Goal: Task Accomplishment & Management: Manage account settings

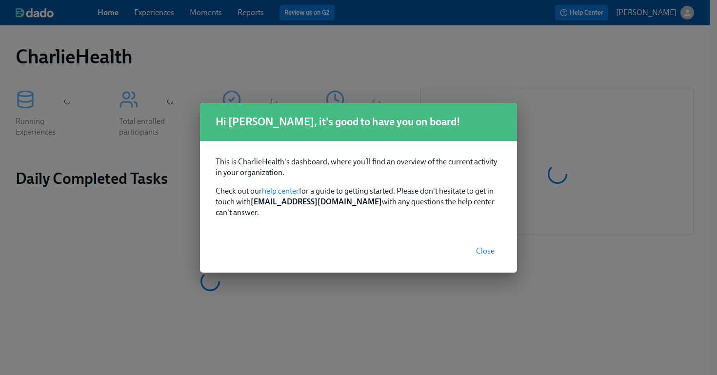
click at [483, 246] on span "Close" at bounding box center [485, 251] width 19 height 10
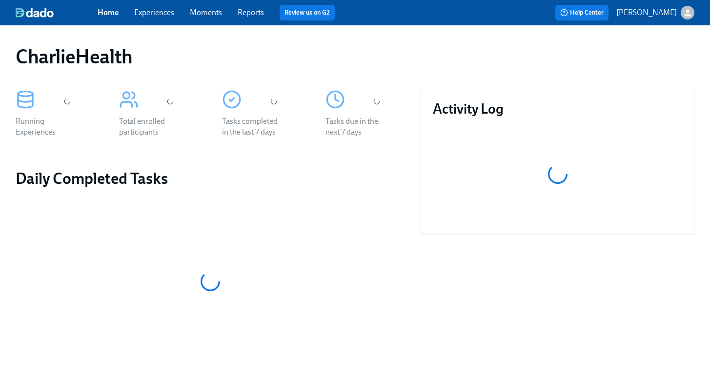
click at [149, 8] on link "Experiences" at bounding box center [154, 12] width 40 height 9
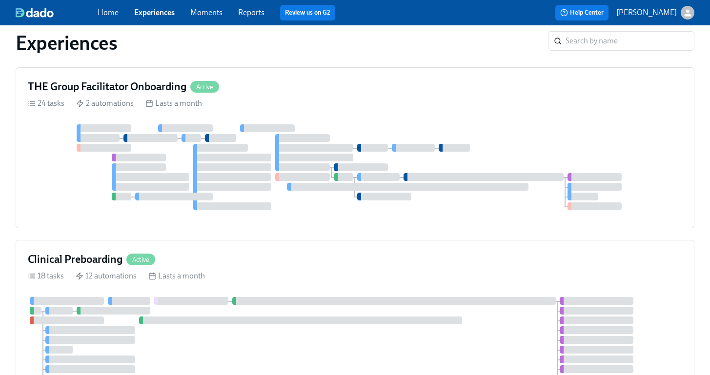
scroll to position [625, 0]
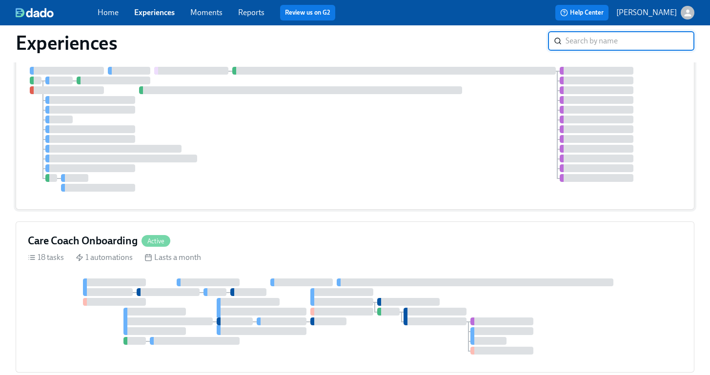
click at [315, 165] on div at bounding box center [355, 129] width 654 height 125
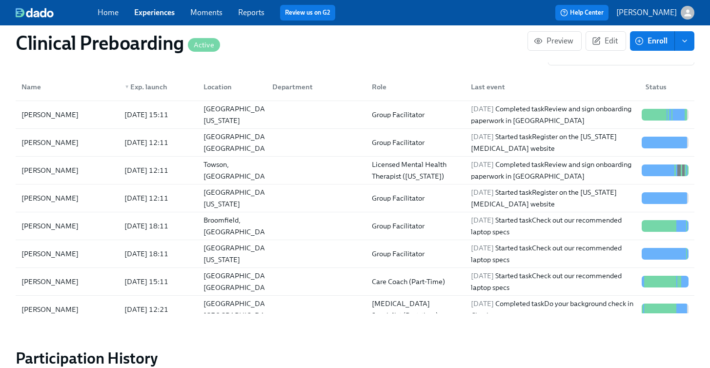
scroll to position [1108, 0]
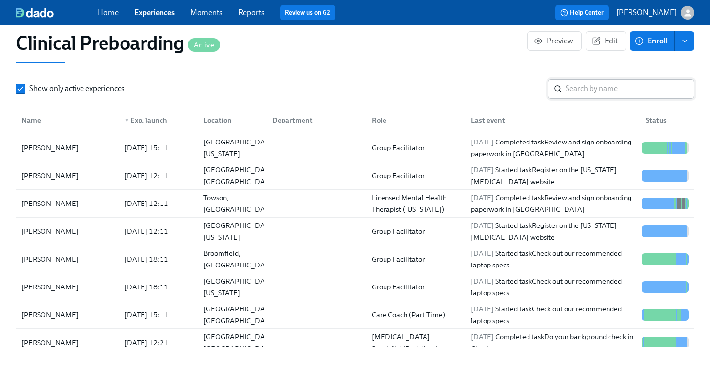
click at [581, 96] on input "search" at bounding box center [629, 89] width 129 height 20
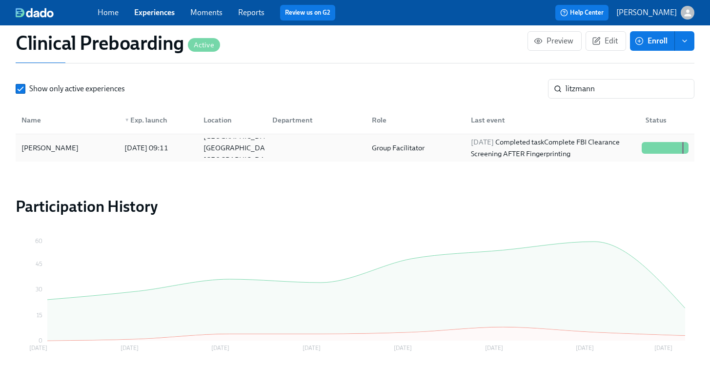
click at [61, 152] on div "[PERSON_NAME]" at bounding box center [50, 148] width 65 height 12
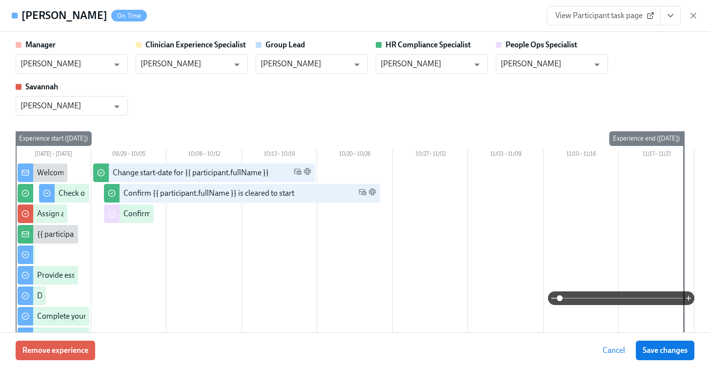
click at [670, 18] on icon "View task page" at bounding box center [670, 16] width 10 height 10
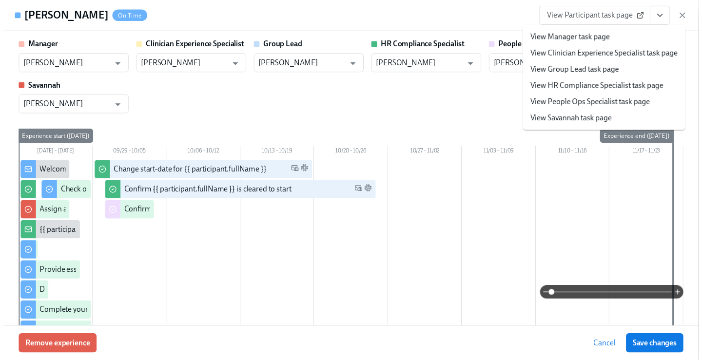
scroll to position [0, 12884]
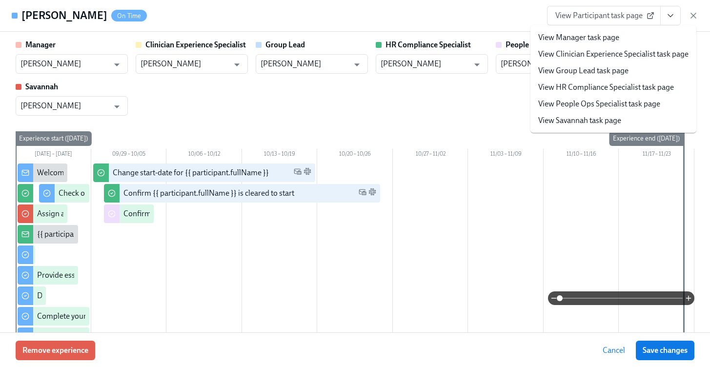
click at [591, 89] on link "View HR Compliance Specialist task page" at bounding box center [606, 87] width 136 height 11
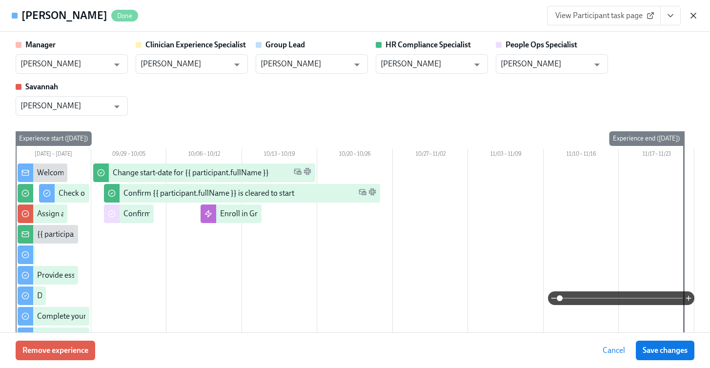
click at [694, 16] on icon "button" at bounding box center [693, 15] width 5 height 5
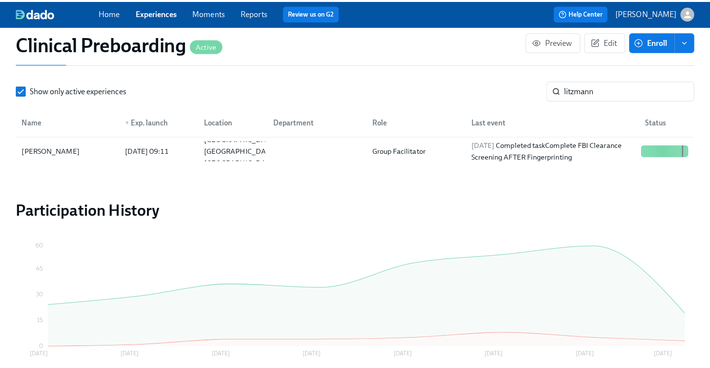
scroll to position [0, 12877]
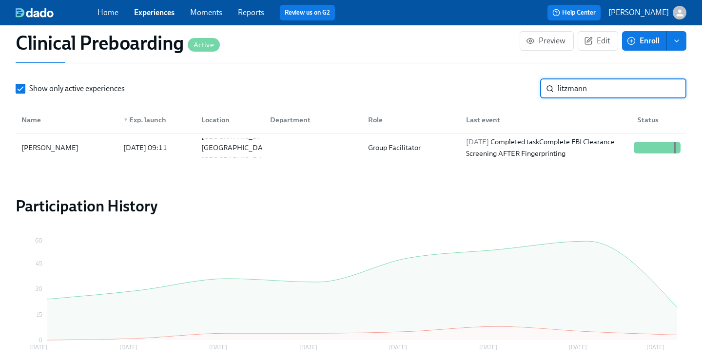
click at [571, 94] on input "litzmann" at bounding box center [622, 89] width 129 height 20
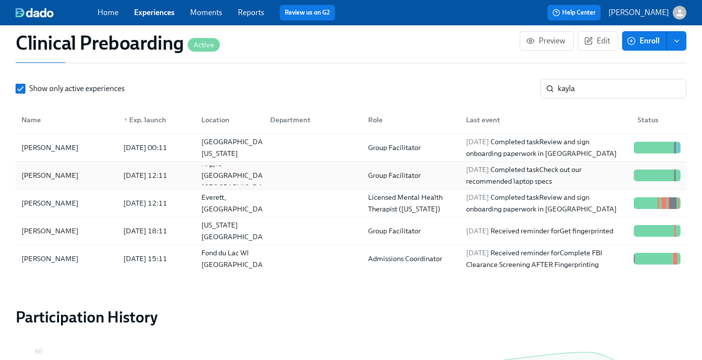
click at [51, 183] on div "[PERSON_NAME]" at bounding box center [67, 176] width 98 height 20
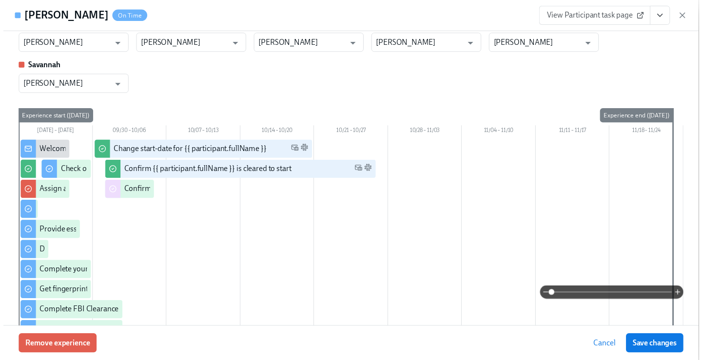
scroll to position [0, 12884]
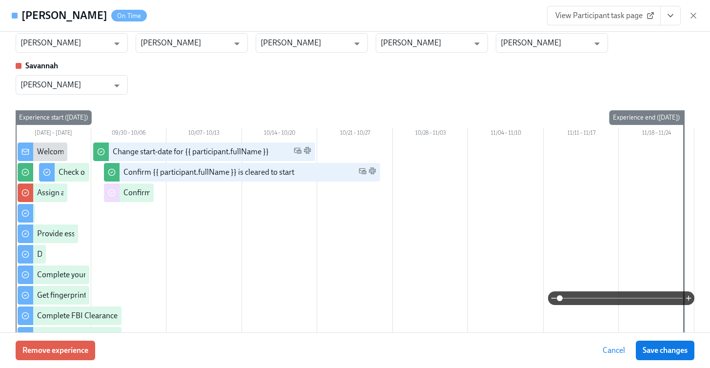
click at [668, 16] on icon "View task page" at bounding box center [670, 16] width 10 height 10
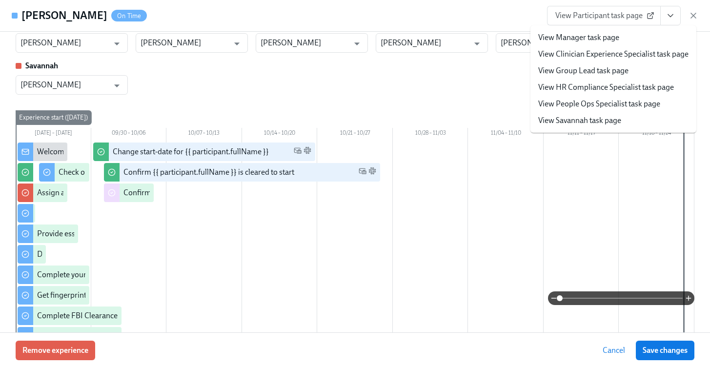
click at [577, 84] on link "View HR Compliance Specialist task page" at bounding box center [606, 87] width 136 height 11
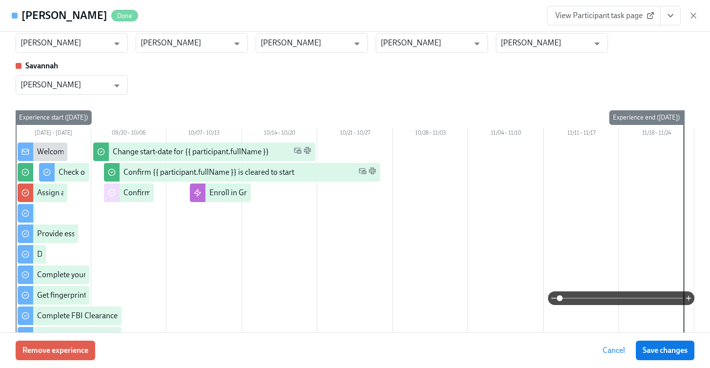
click at [699, 17] on div "Kayla Parker Done View Participant task page" at bounding box center [355, 16] width 710 height 32
click at [693, 17] on icon "button" at bounding box center [693, 16] width 10 height 10
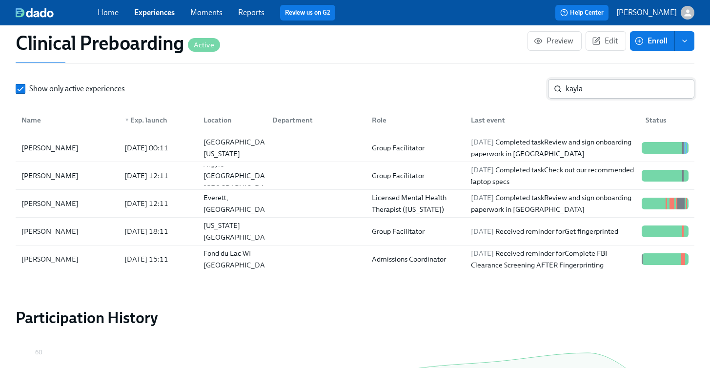
click at [585, 90] on input "kayla" at bounding box center [629, 89] width 129 height 20
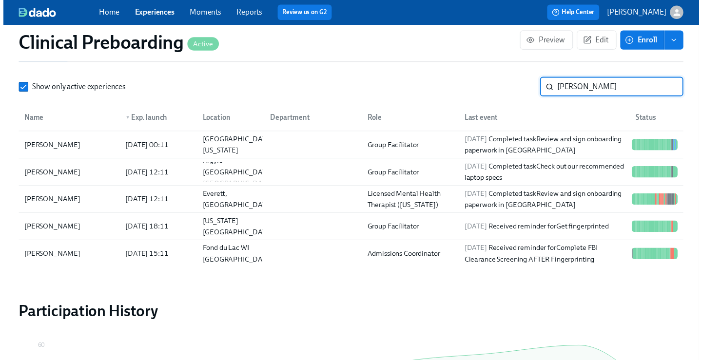
scroll to position [0, 12884]
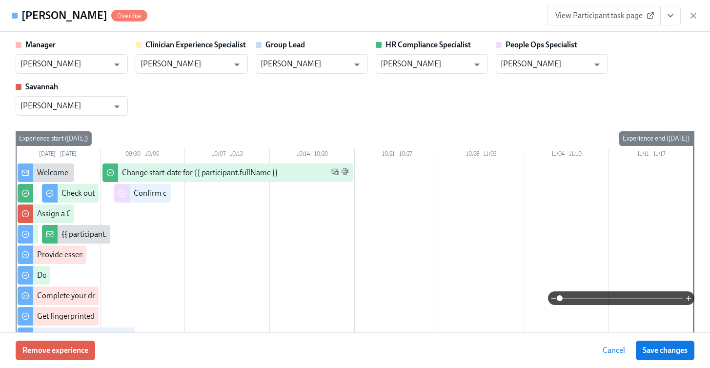
click at [677, 13] on button "View task page" at bounding box center [670, 16] width 20 height 20
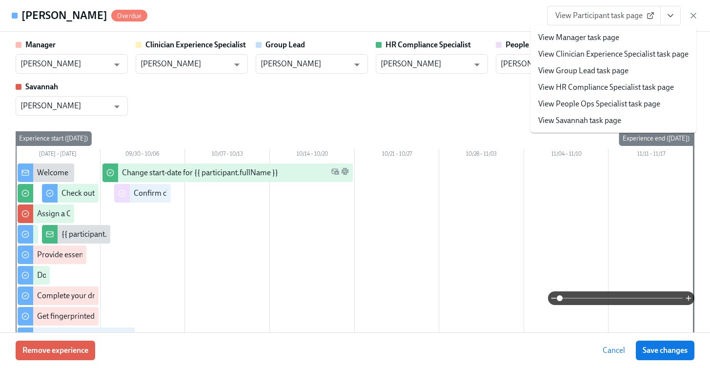
click at [623, 82] on link "View HR Compliance Specialist task page" at bounding box center [606, 87] width 136 height 11
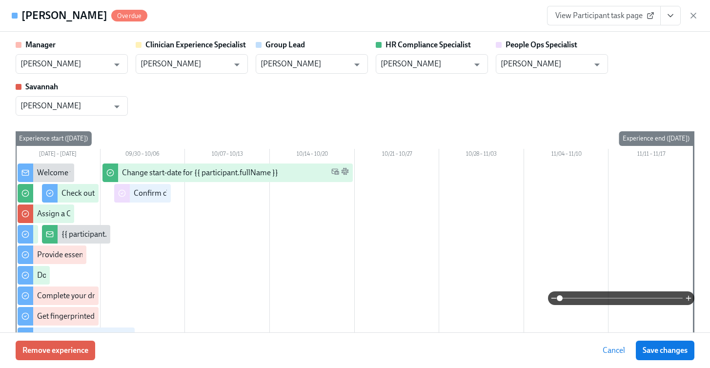
click at [667, 14] on icon "View task page" at bounding box center [670, 16] width 10 height 10
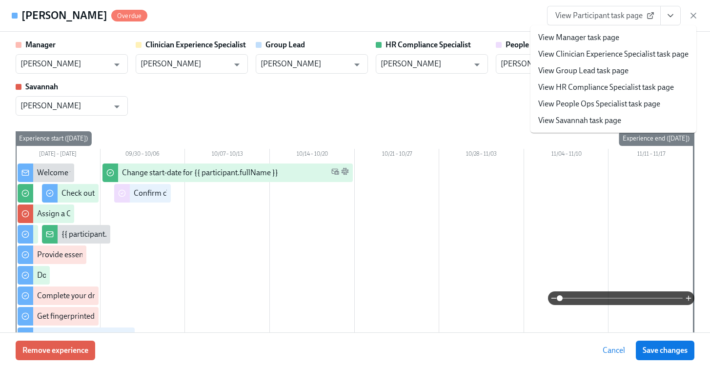
click at [586, 101] on link "View People Ops Specialist task page" at bounding box center [599, 104] width 122 height 11
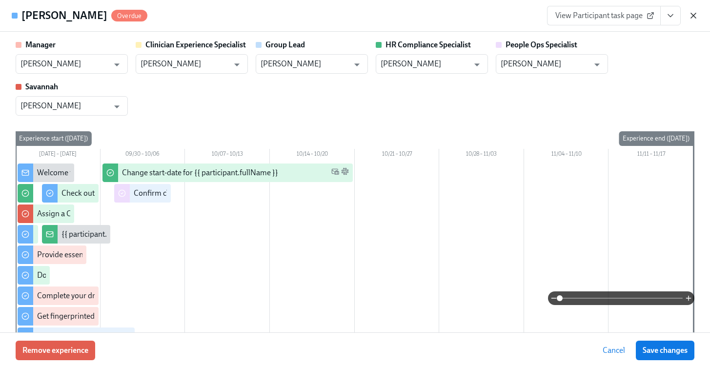
click at [693, 19] on icon "button" at bounding box center [693, 16] width 10 height 10
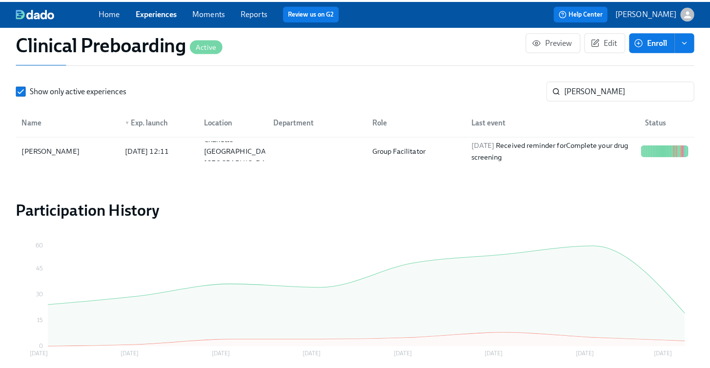
scroll to position [0, 12877]
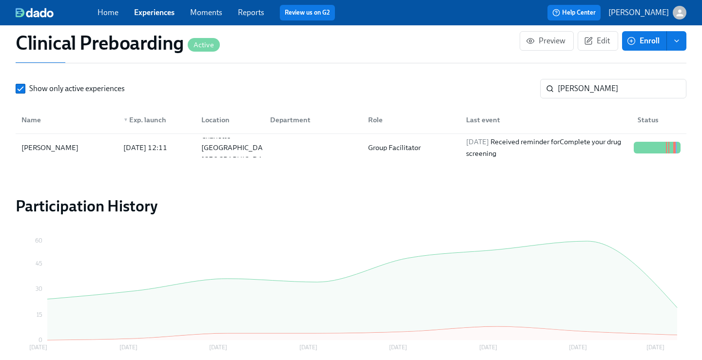
click at [565, 100] on div "Show only active experiences mccalop ​ Name ▼ Exp. launch Location Department R…" at bounding box center [351, 120] width 671 height 82
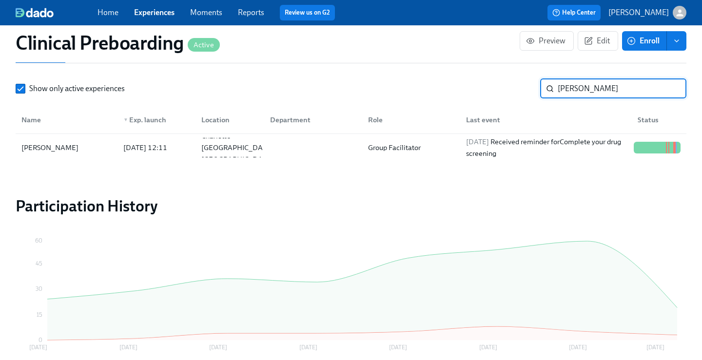
click at [565, 85] on input "mccalop" at bounding box center [622, 89] width 129 height 20
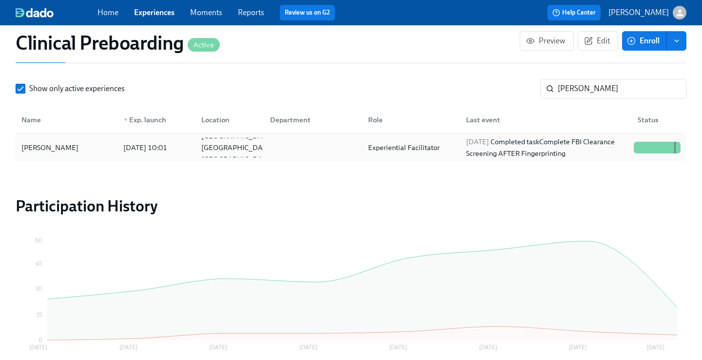
click at [47, 159] on div "Sammi Flores 2025/09/26 10:01 Denton TX US Experiential Facilitator 2025/10/02 …" at bounding box center [351, 147] width 671 height 27
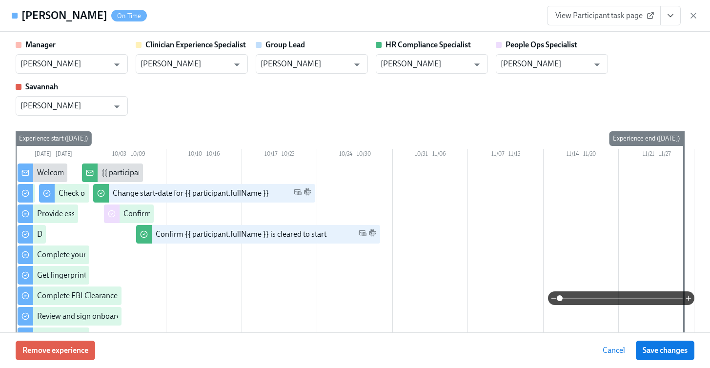
click at [665, 16] on icon "View task page" at bounding box center [670, 16] width 10 height 10
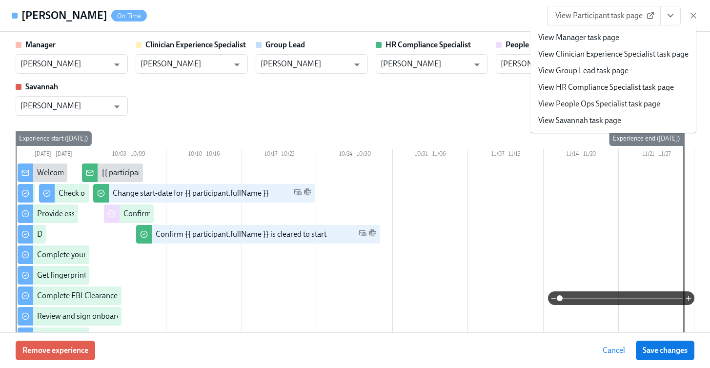
click at [579, 87] on link "View HR Compliance Specialist task page" at bounding box center [606, 87] width 136 height 11
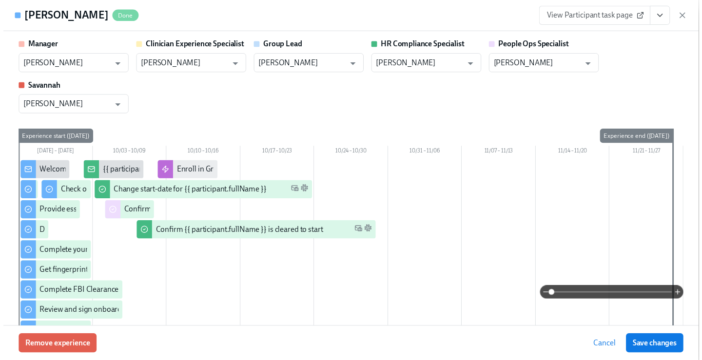
scroll to position [0, 12884]
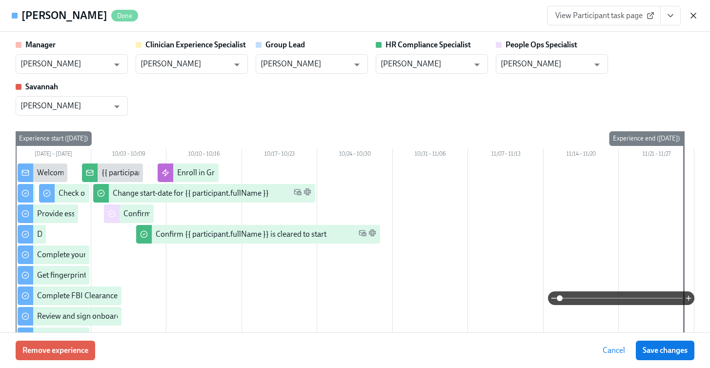
click at [693, 18] on icon "button" at bounding box center [693, 16] width 10 height 10
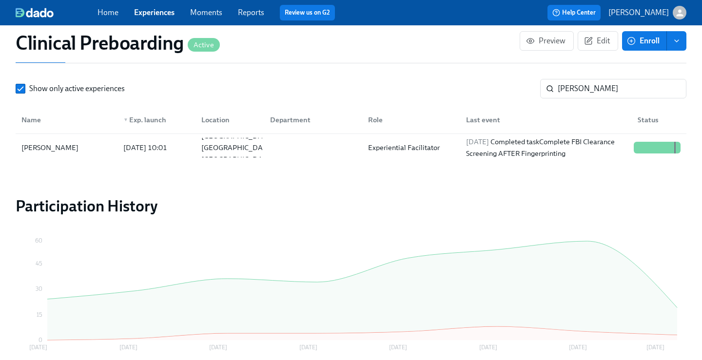
scroll to position [0, 12877]
click at [569, 90] on input "flores" at bounding box center [622, 89] width 129 height 20
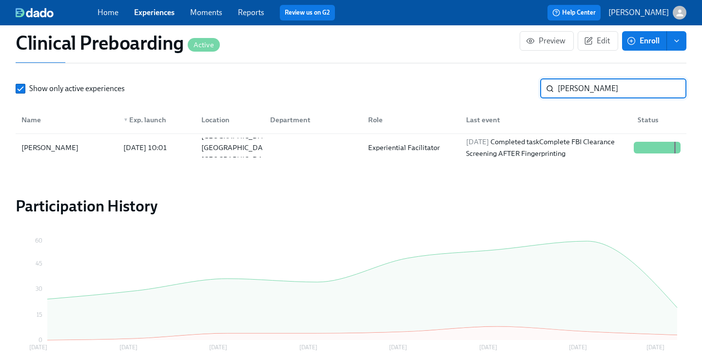
click at [569, 90] on input "flores" at bounding box center [622, 89] width 129 height 20
type input "greer"
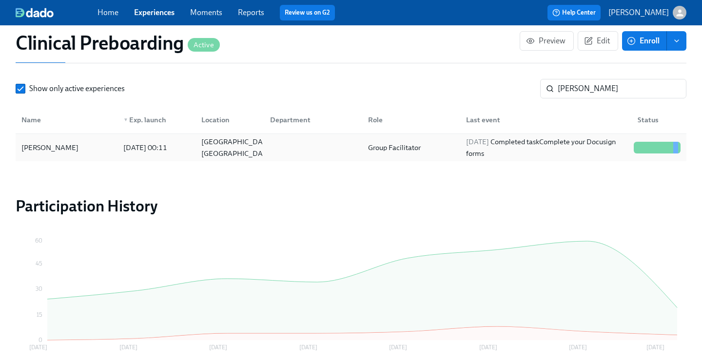
click at [53, 154] on div "[PERSON_NAME]" at bounding box center [50, 148] width 65 height 12
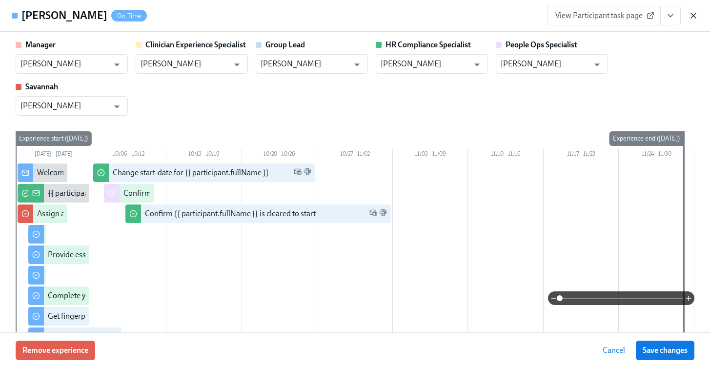
click at [691, 15] on icon "button" at bounding box center [693, 16] width 10 height 10
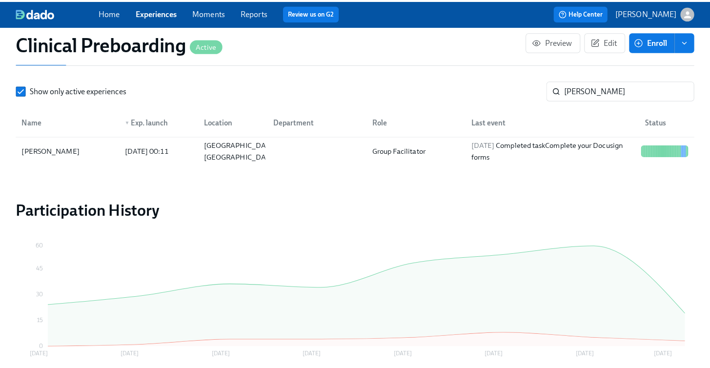
scroll to position [0, 12877]
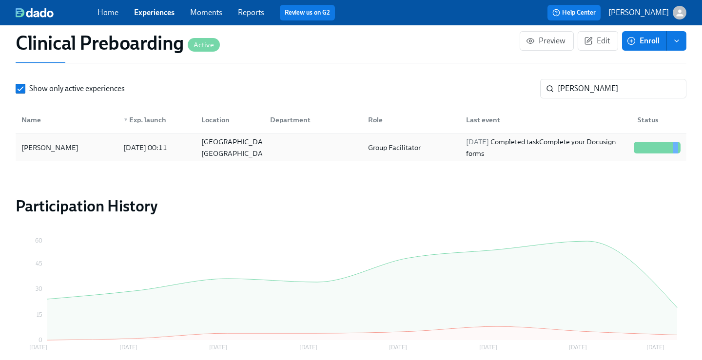
click at [66, 151] on div "[PERSON_NAME]" at bounding box center [67, 148] width 98 height 20
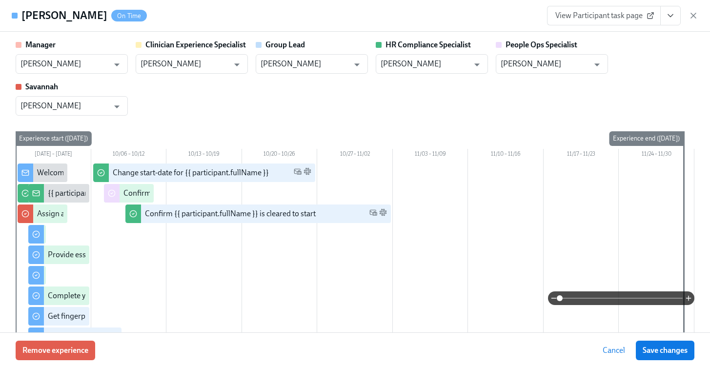
click at [672, 14] on icon "View task page" at bounding box center [670, 16] width 10 height 10
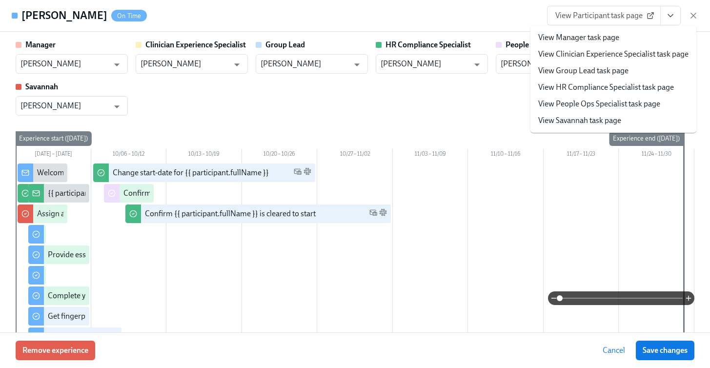
click at [606, 90] on link "View HR Compliance Specialist task page" at bounding box center [606, 87] width 136 height 11
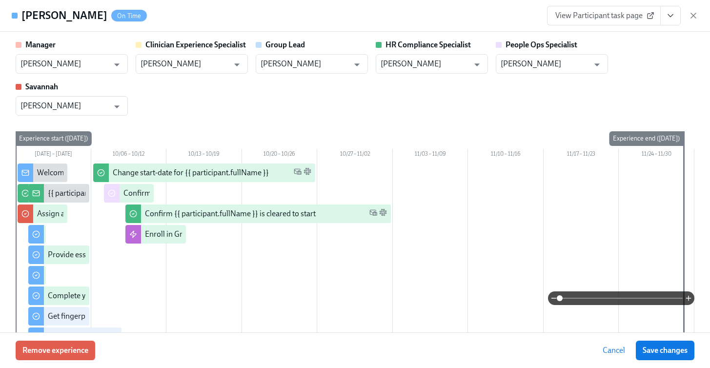
scroll to position [0, 12877]
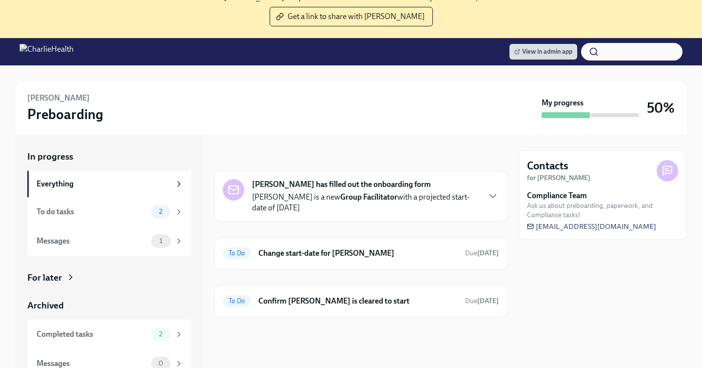
scroll to position [89, 0]
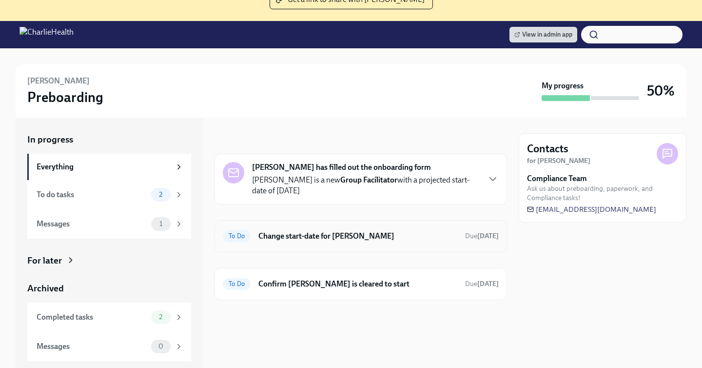
click at [348, 235] on h6 "Change start-date for Matthias Litzmann" at bounding box center [358, 236] width 199 height 11
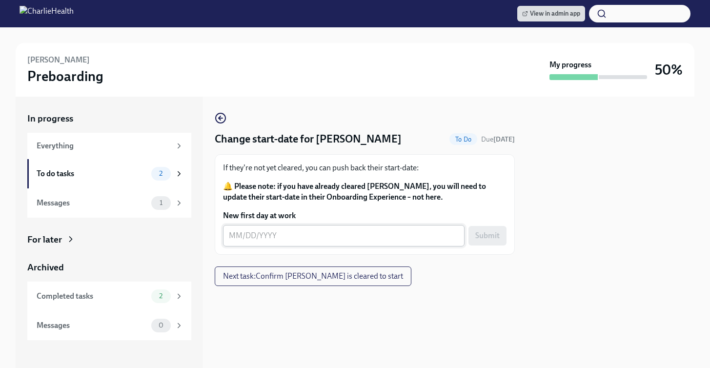
click at [261, 234] on textarea "New first day at work" at bounding box center [344, 236] width 230 height 12
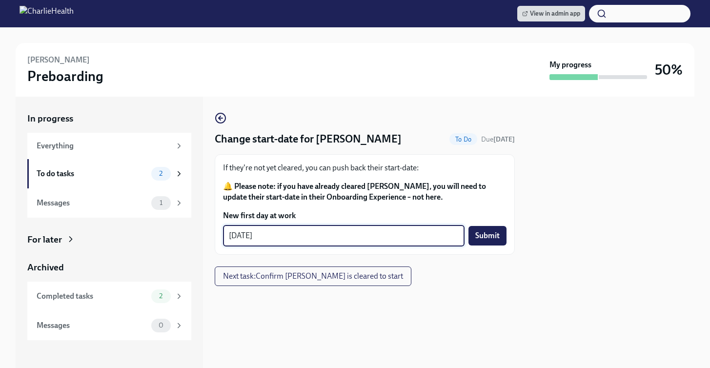
click at [261, 234] on textarea "10/13/2025" at bounding box center [344, 236] width 230 height 12
type textarea "10/13/2025"
click at [564, 299] on div at bounding box center [610, 232] width 168 height 271
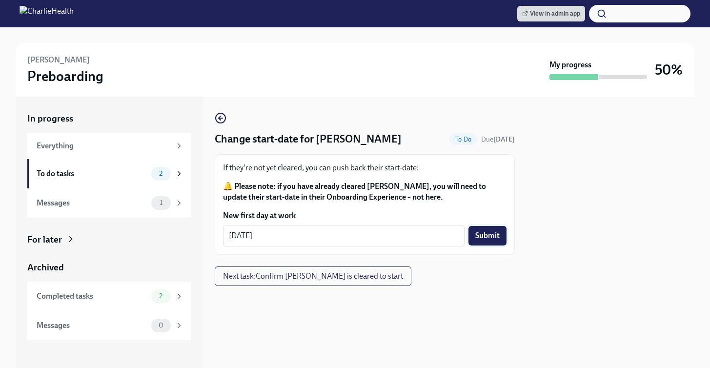
click at [496, 242] on button "Submit" at bounding box center [487, 236] width 38 height 20
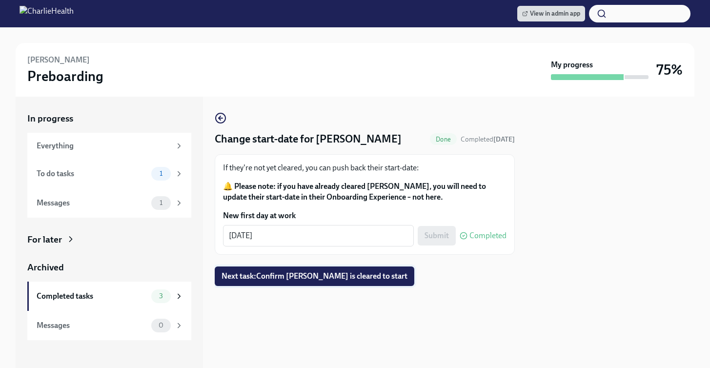
click at [391, 279] on span "Next task : Confirm Matthias Litzmann is cleared to start" at bounding box center [314, 276] width 186 height 10
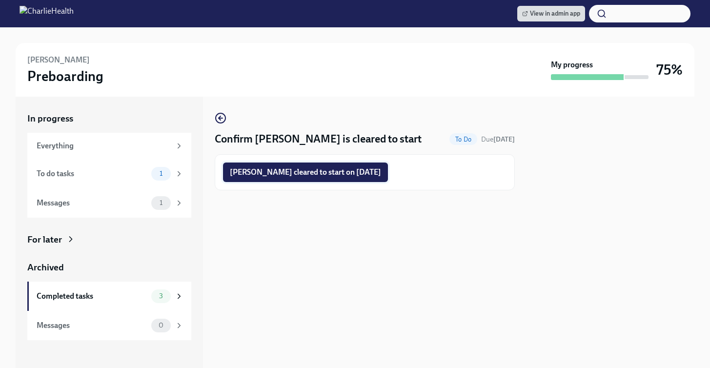
click at [363, 177] on span "Matthias Litzmann cleared to start on 10/13/2025" at bounding box center [305, 172] width 151 height 10
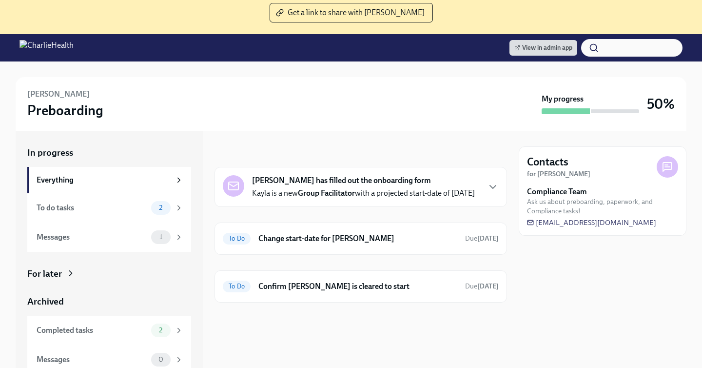
scroll to position [102, 0]
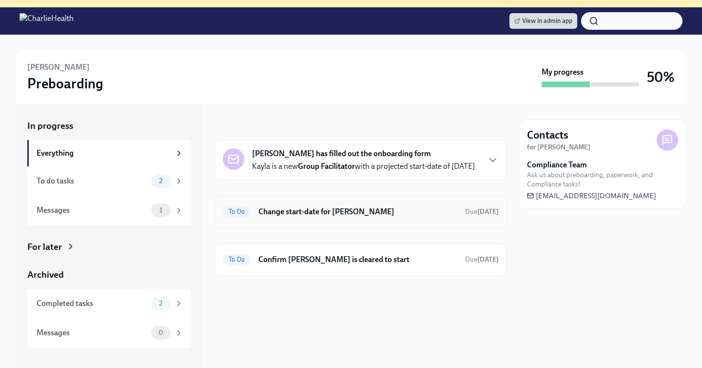
click at [300, 228] on div "To Do Change start-date for Kayla Parker Due in 11 days" at bounding box center [361, 212] width 293 height 32
click at [297, 217] on h6 "Change start-date for [PERSON_NAME]" at bounding box center [358, 211] width 199 height 11
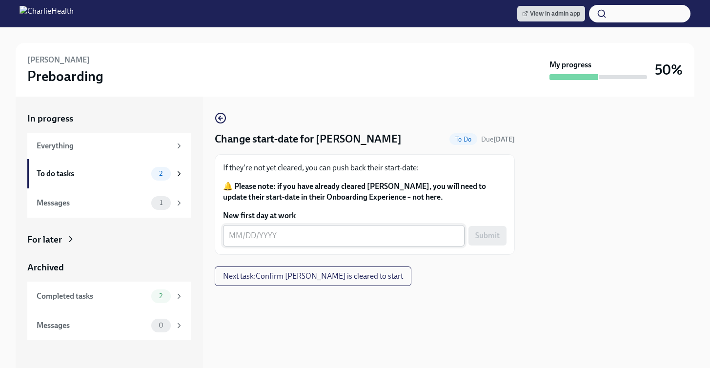
click at [297, 239] on textarea "New first day at work" at bounding box center [344, 236] width 230 height 12
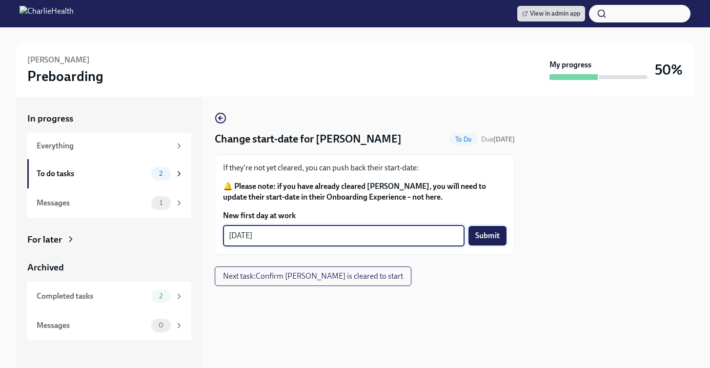
type textarea "10/13/2025"
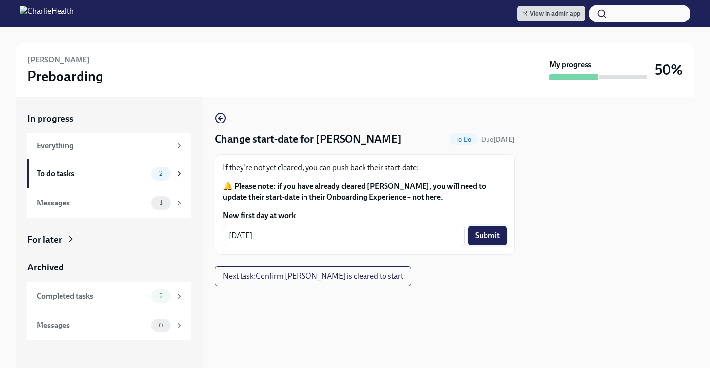
click at [474, 227] on button "Submit" at bounding box center [487, 236] width 38 height 20
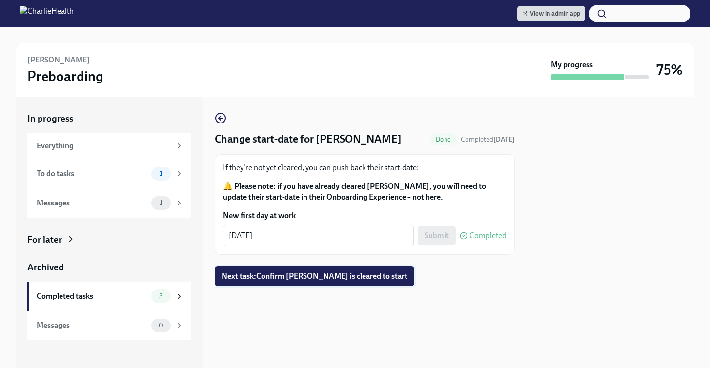
click at [325, 277] on span "Next task : Confirm Kayla Parker is cleared to start" at bounding box center [314, 276] width 186 height 10
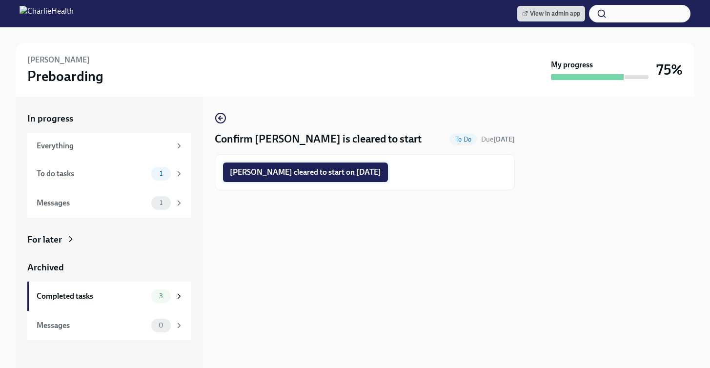
click at [336, 175] on span "Kayla Parker cleared to start on 10/13/2025" at bounding box center [305, 172] width 151 height 10
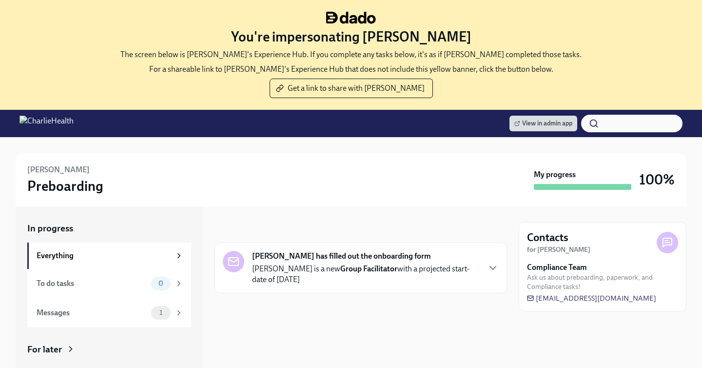
scroll to position [110, 0]
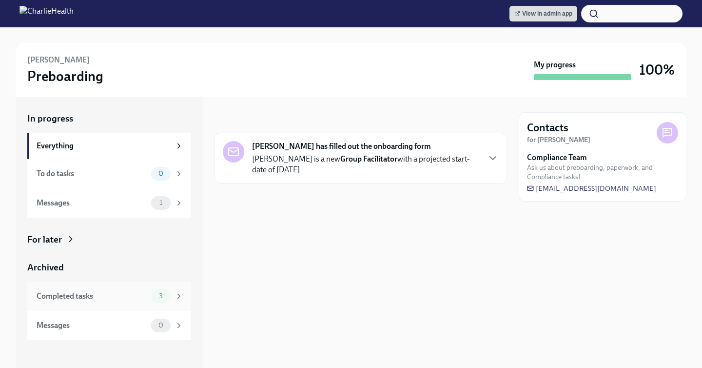
click at [132, 300] on div "Completed tasks" at bounding box center [92, 296] width 111 height 11
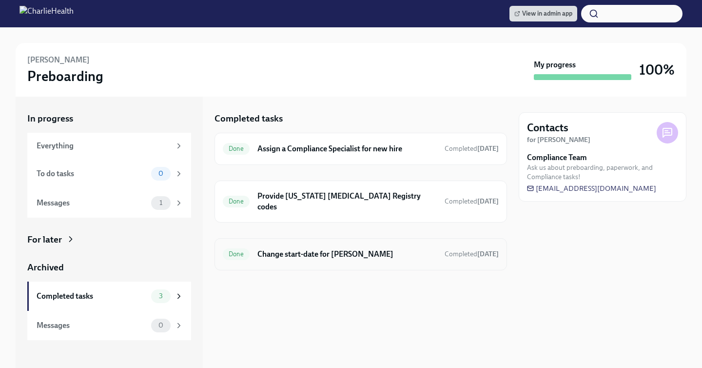
click at [357, 249] on h6 "Change start-date for [PERSON_NAME]" at bounding box center [347, 254] width 179 height 11
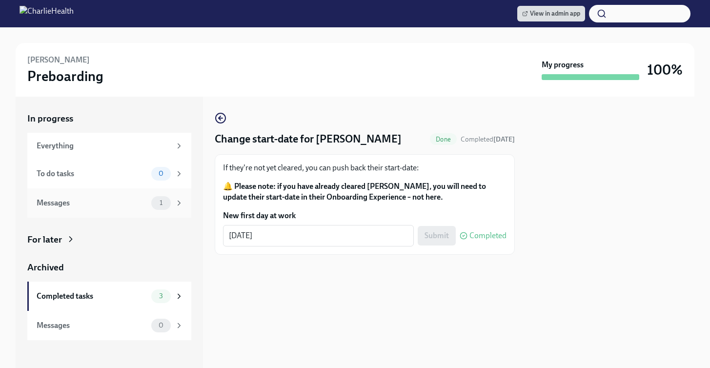
click at [113, 202] on div "Messages" at bounding box center [92, 203] width 111 height 11
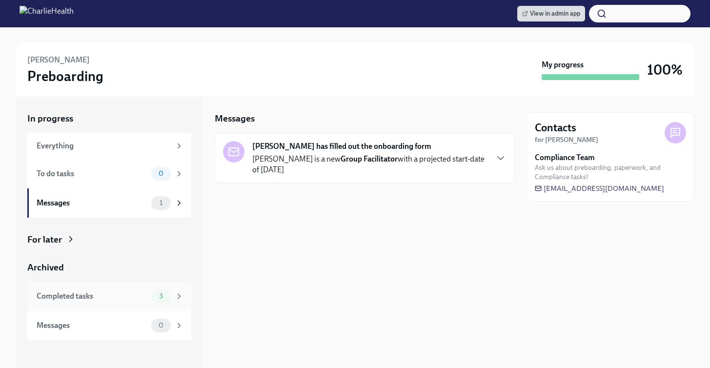
click at [143, 302] on div "Completed tasks 3" at bounding box center [110, 296] width 147 height 14
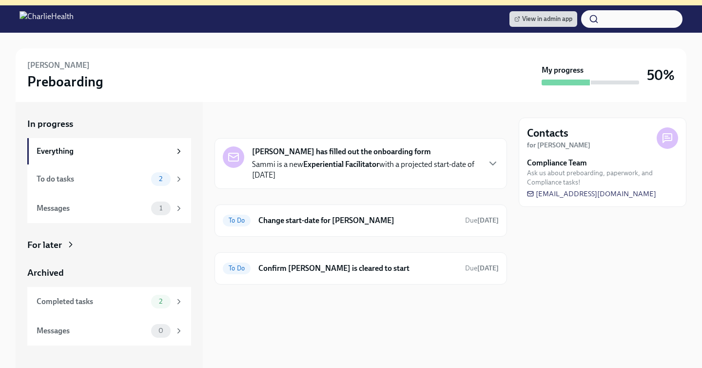
scroll to position [110, 0]
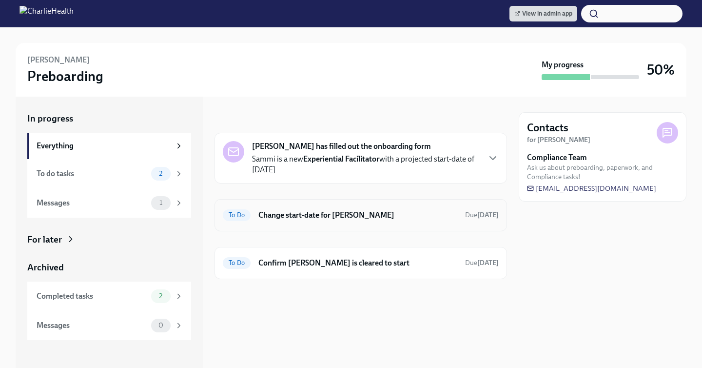
click at [317, 214] on h6 "Change start-date for [PERSON_NAME]" at bounding box center [358, 215] width 199 height 11
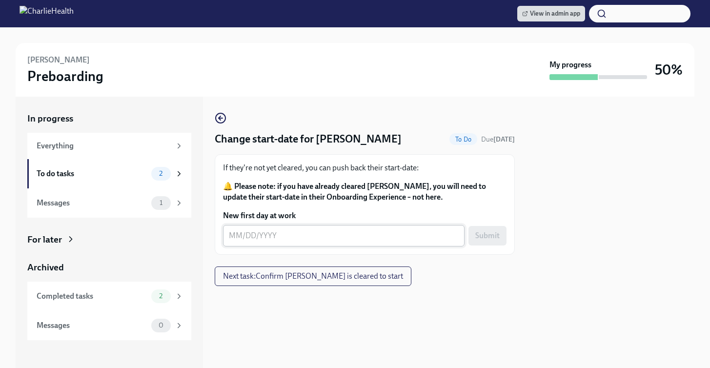
click at [287, 234] on textarea "New first day at work" at bounding box center [344, 236] width 230 height 12
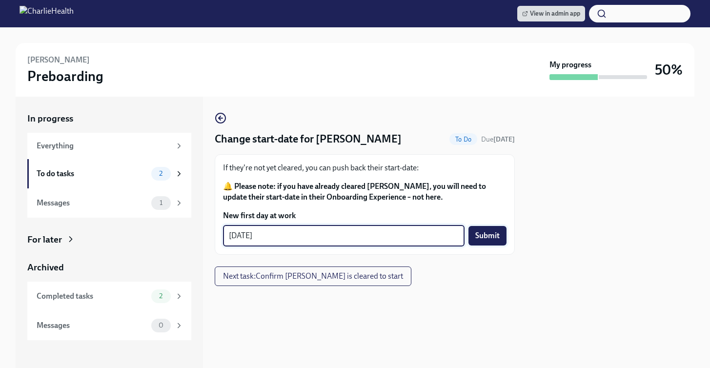
type textarea "10/13/2025"
click at [490, 239] on span "Submit" at bounding box center [487, 236] width 24 height 10
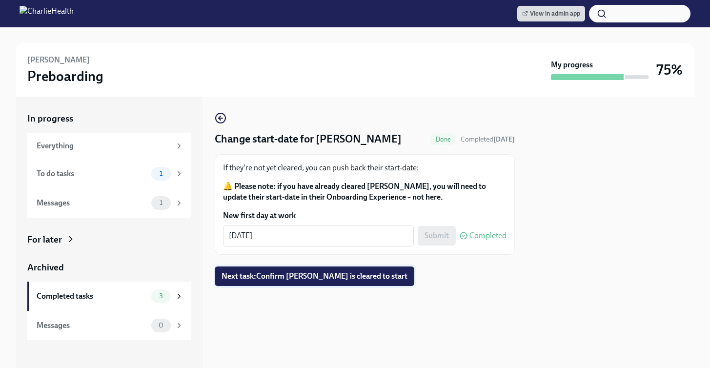
click at [378, 270] on button "Next task : Confirm Sammi Flores is cleared to start" at bounding box center [314, 276] width 199 height 20
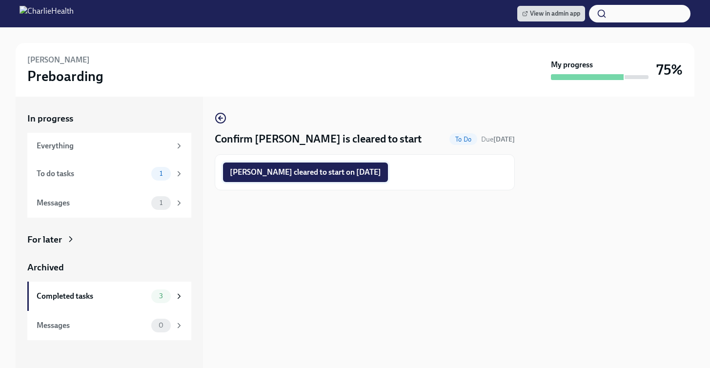
click at [348, 173] on span "Sammi Flores cleared to start on 10/13/2025" at bounding box center [305, 172] width 151 height 10
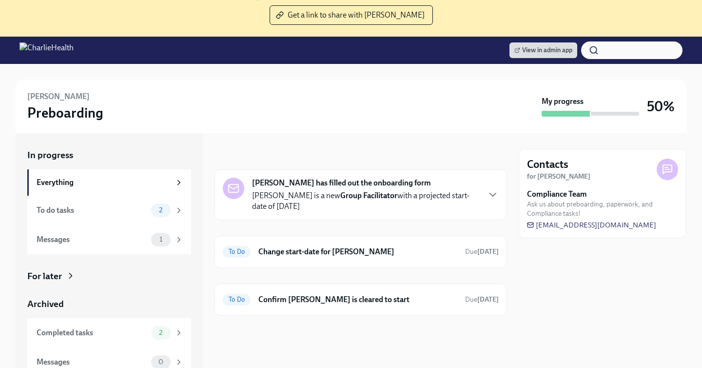
scroll to position [110, 0]
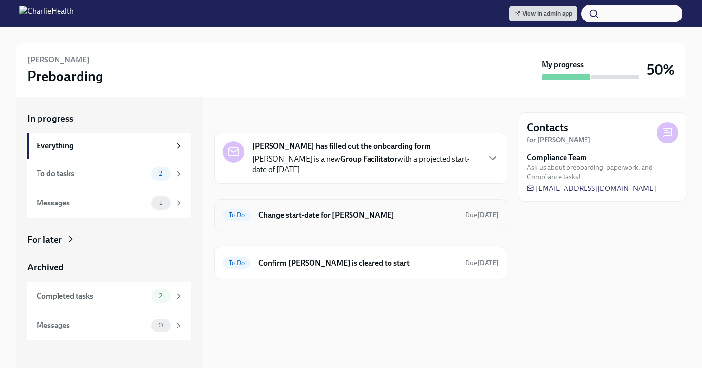
click at [332, 217] on h6 "Change start-date for Teshia Greer" at bounding box center [358, 215] width 199 height 11
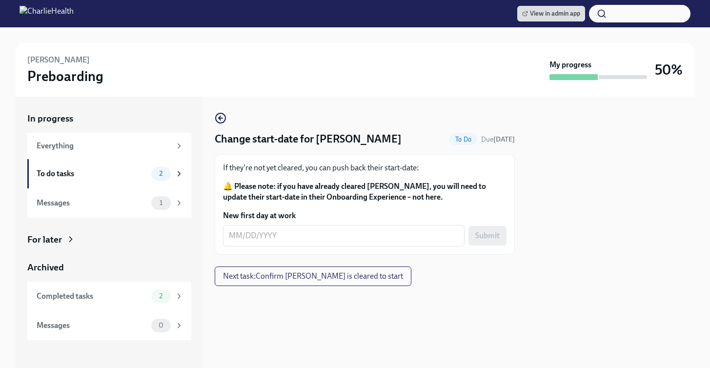
click at [280, 247] on div "If they're not yet cleared, you can push back their start-date: 🔔 Please note: …" at bounding box center [365, 204] width 300 height 100
click at [276, 243] on div "x ​" at bounding box center [343, 235] width 241 height 21
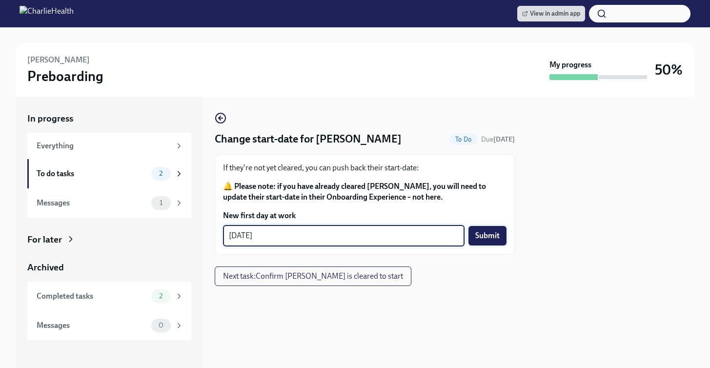
type textarea "10/13/2025"
click at [502, 239] on button "Submit" at bounding box center [487, 236] width 38 height 20
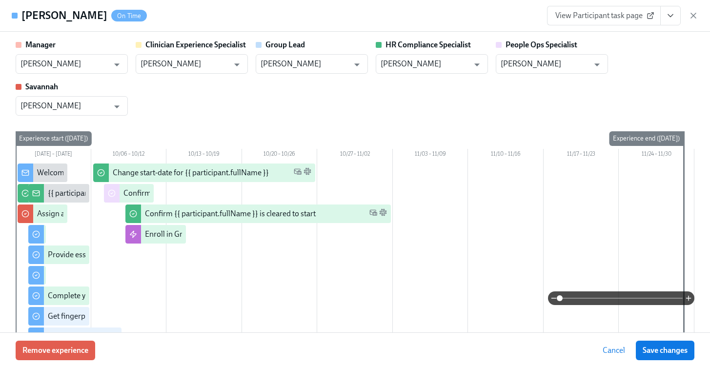
scroll to position [0, 11959]
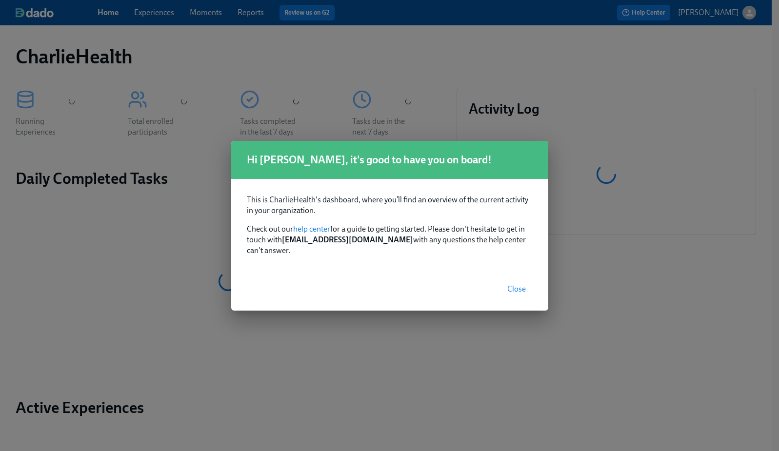
click at [514, 291] on button "Close" at bounding box center [516, 289] width 32 height 20
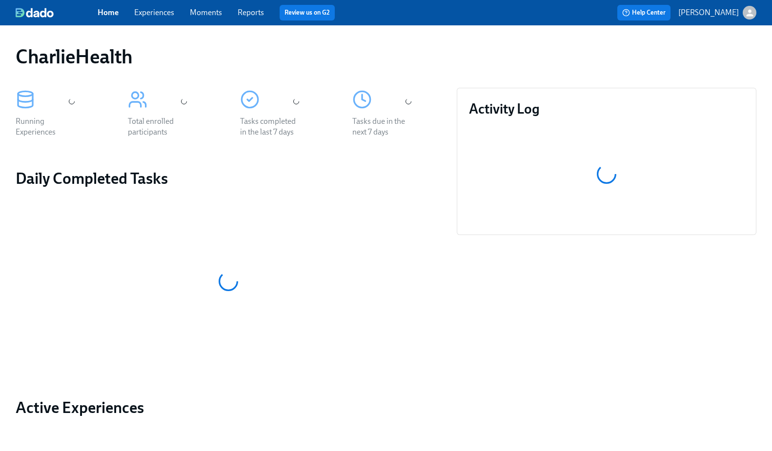
click at [141, 15] on link "Experiences" at bounding box center [154, 12] width 40 height 9
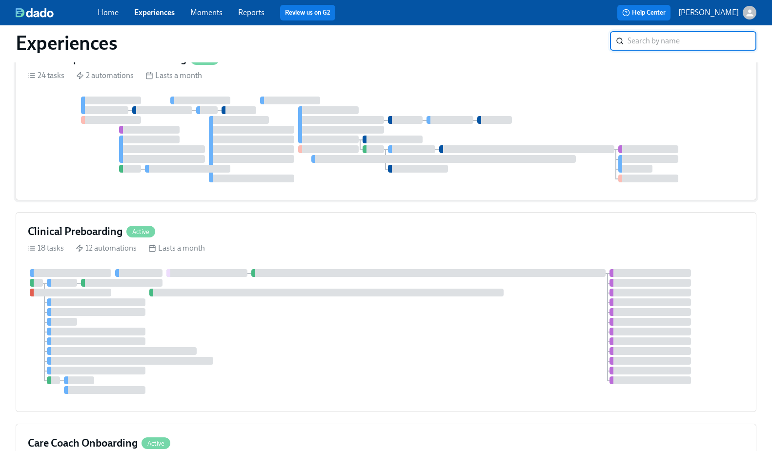
scroll to position [311, 0]
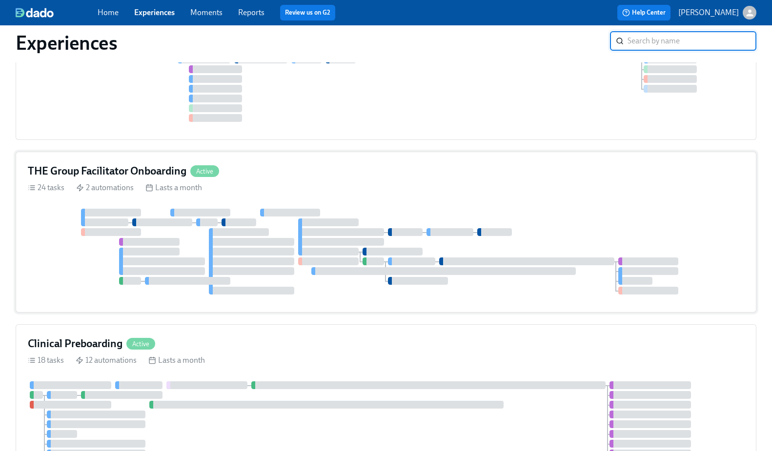
click at [442, 186] on div "24 tasks 2 automations Lasts a month" at bounding box center [386, 187] width 716 height 11
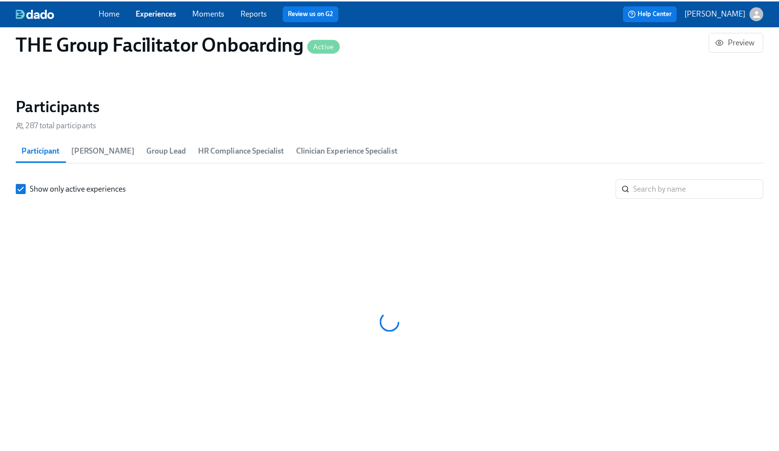
scroll to position [0, 13251]
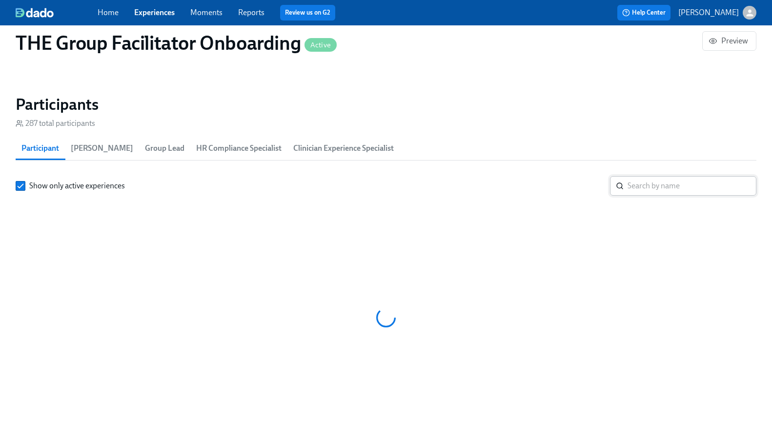
click at [682, 180] on input "search" at bounding box center [691, 186] width 129 height 20
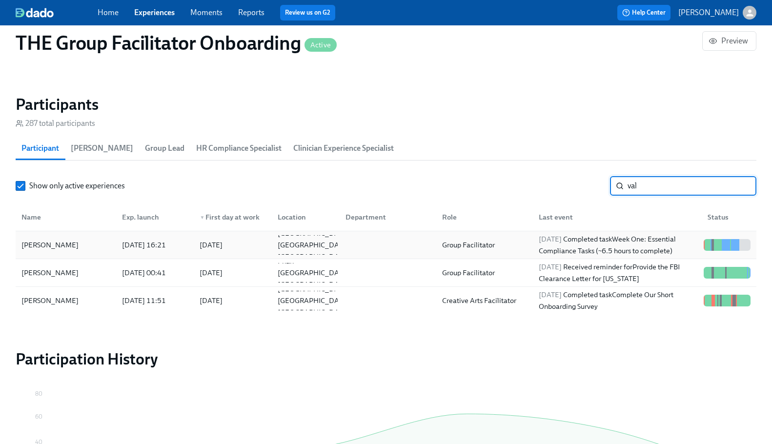
type input "val"
click at [52, 242] on div "[PERSON_NAME]" at bounding box center [50, 245] width 65 height 12
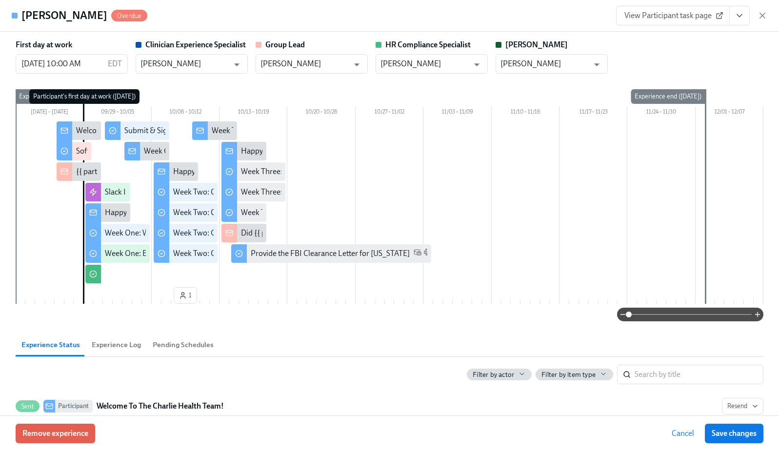
click at [742, 17] on icon "View task page" at bounding box center [740, 16] width 10 height 10
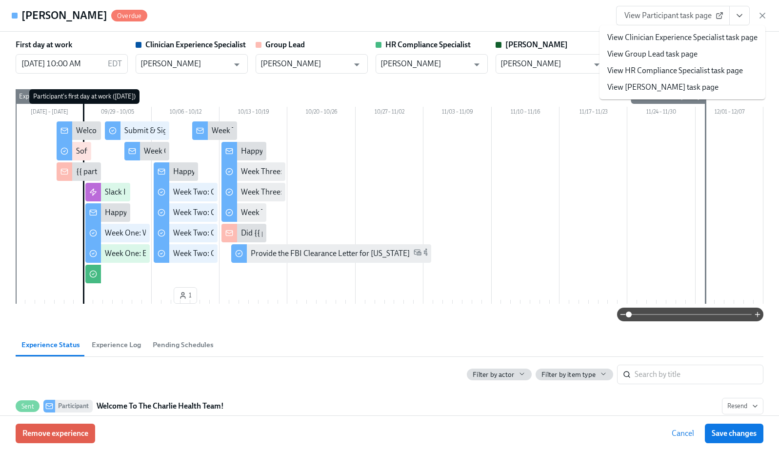
click at [644, 71] on link "View HR Compliance Specialist task page" at bounding box center [675, 70] width 136 height 11
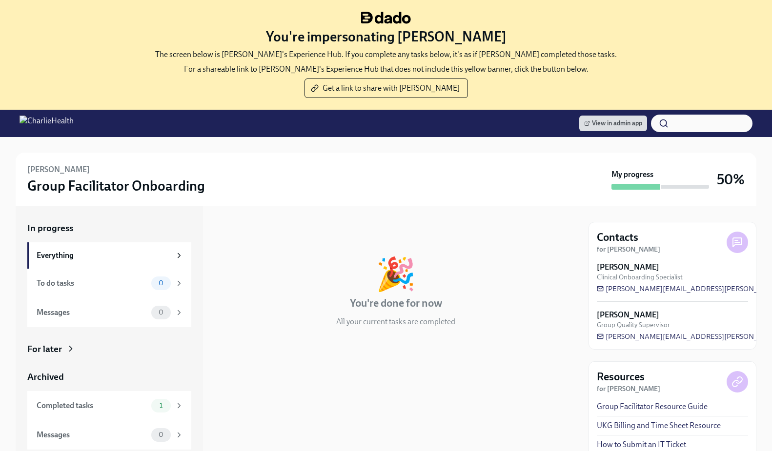
scroll to position [58, 0]
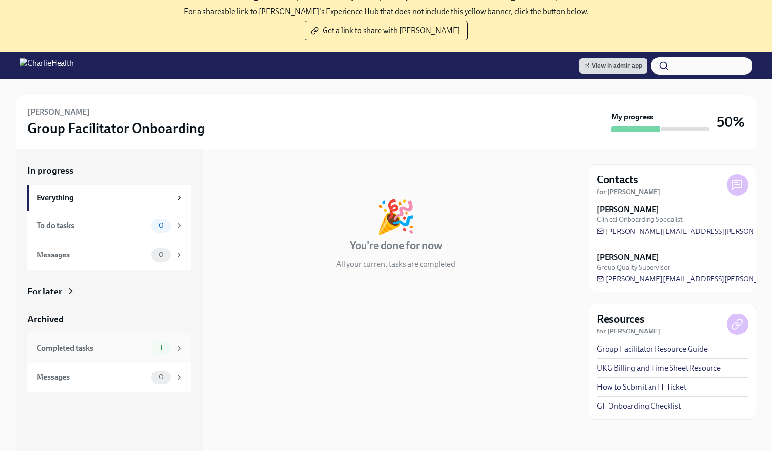
click at [117, 334] on div "Completed tasks 1" at bounding box center [109, 348] width 164 height 29
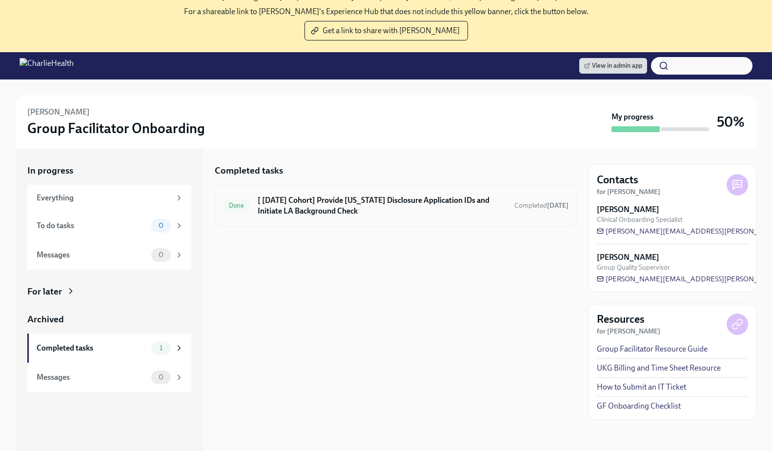
click at [316, 207] on h6 "[ [DATE] Cohort] Provide [US_STATE] Disclosure Application IDs and Initiate LA …" at bounding box center [382, 205] width 249 height 21
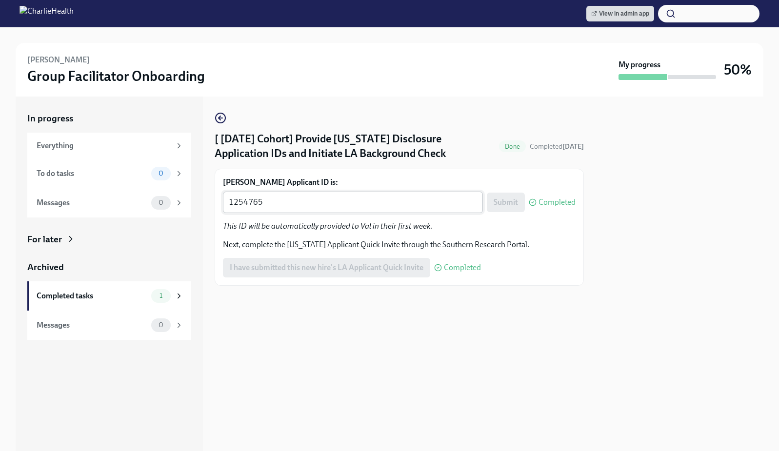
click at [312, 205] on textarea "1254765" at bounding box center [353, 203] width 248 height 12
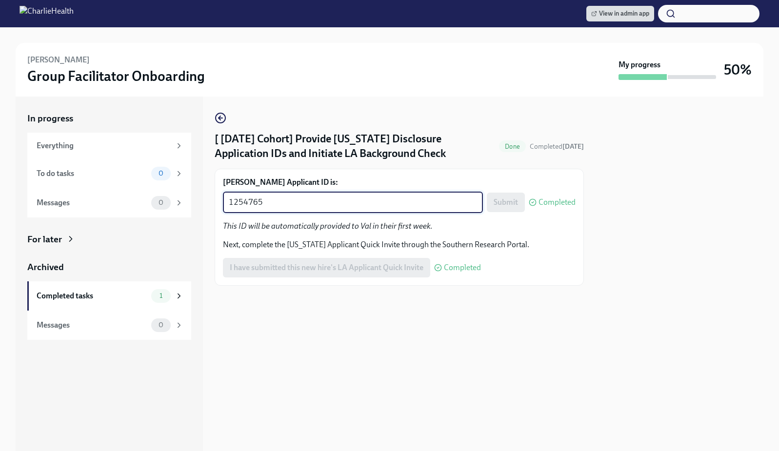
click at [312, 205] on textarea "1254765" at bounding box center [353, 203] width 248 height 12
paste textarea "6757"
type textarea "1256757"
click at [503, 196] on button "Submit" at bounding box center [506, 203] width 38 height 20
